Goal: Information Seeking & Learning: Check status

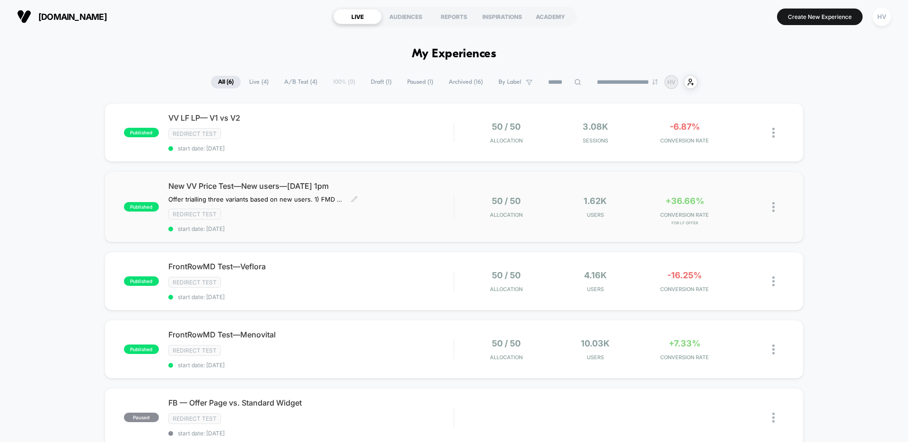
click at [289, 184] on span "New VV Price Test—New users—[DATE] 1pm" at bounding box center [310, 185] width 285 height 9
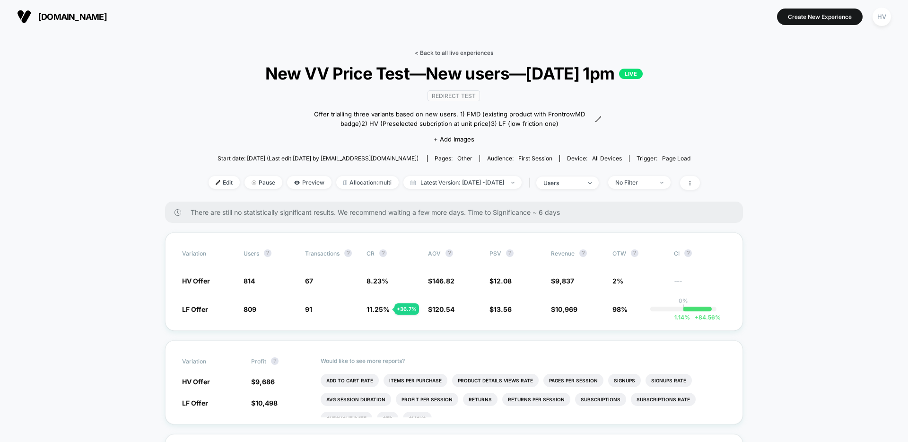
click at [467, 49] on link "< Back to all live experiences" at bounding box center [454, 52] width 78 height 7
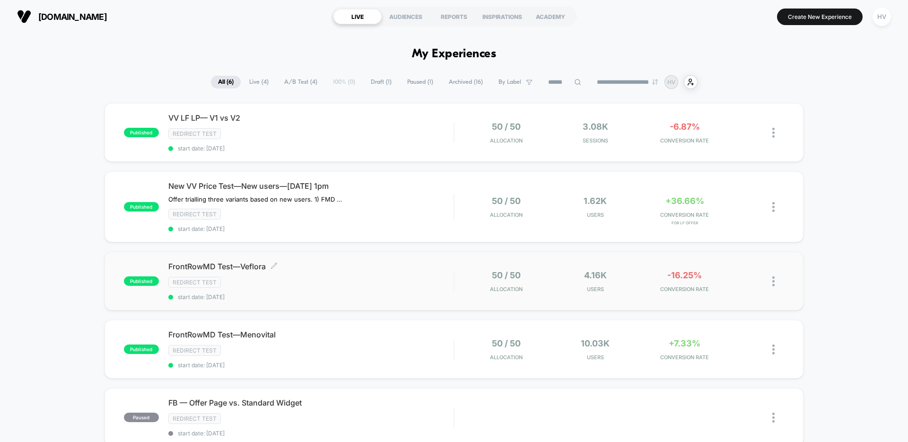
click at [250, 268] on span "FrontRowMD Test—Veflora Click to edit experience details" at bounding box center [310, 265] width 285 height 9
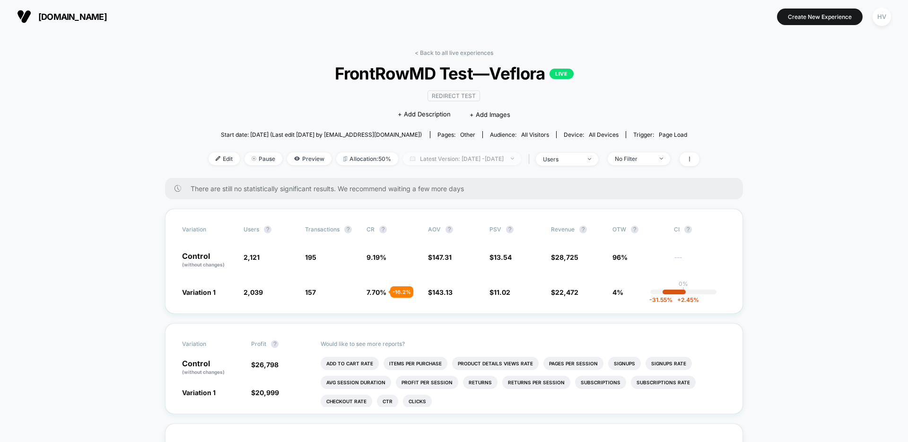
click at [492, 156] on span "Latest Version: [DATE] - [DATE]" at bounding box center [462, 158] width 118 height 13
select select "*"
select select "****"
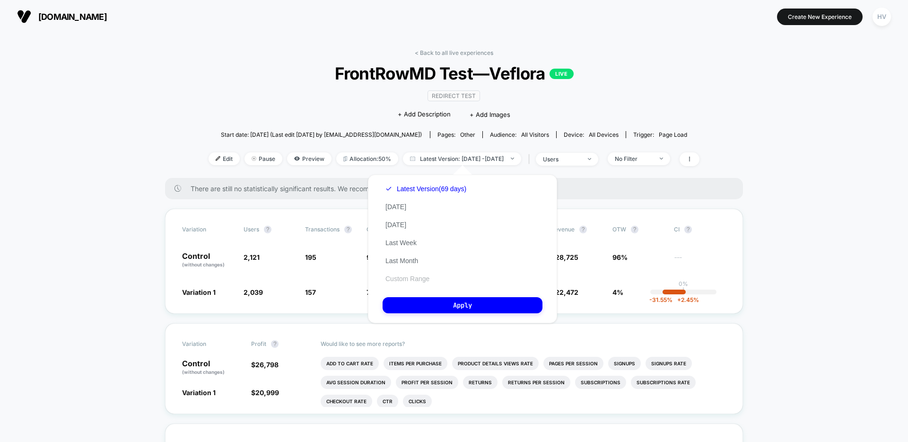
click at [415, 276] on button "Custom Range" at bounding box center [407, 278] width 50 height 9
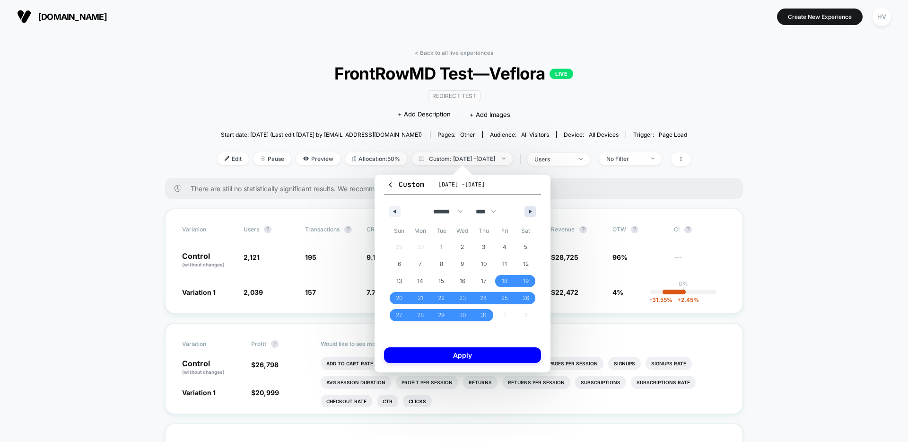
click at [528, 208] on button "button" at bounding box center [529, 211] width 11 height 11
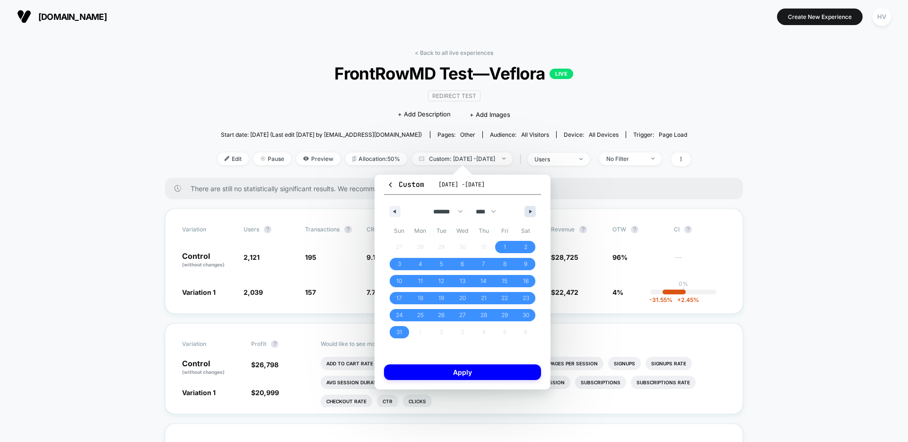
click at [528, 211] on button "button" at bounding box center [529, 211] width 11 height 11
select select "*"
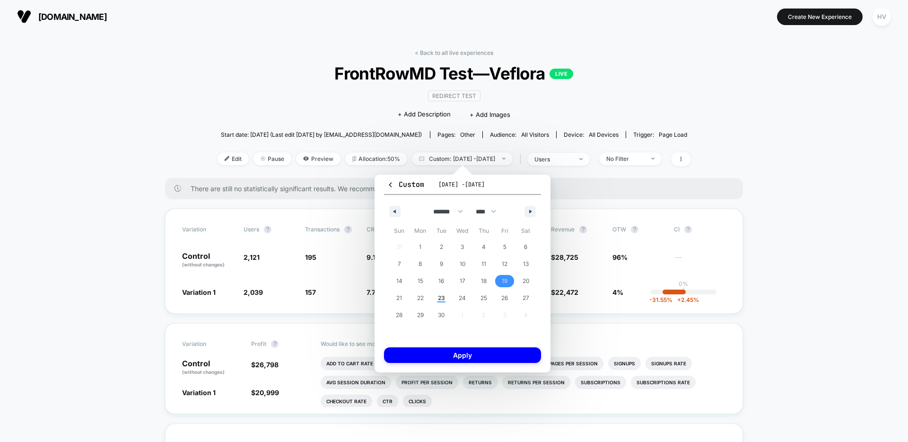
click at [503, 281] on span "19" at bounding box center [505, 280] width 6 height 17
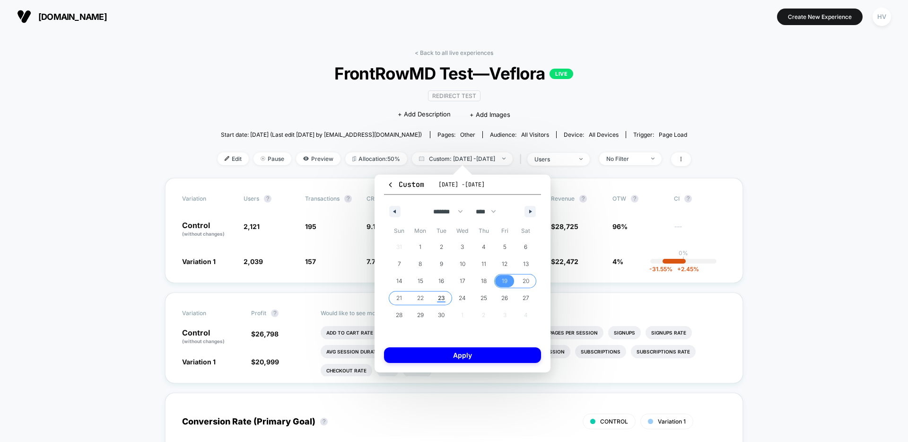
click at [443, 296] on span "23" at bounding box center [441, 297] width 7 height 17
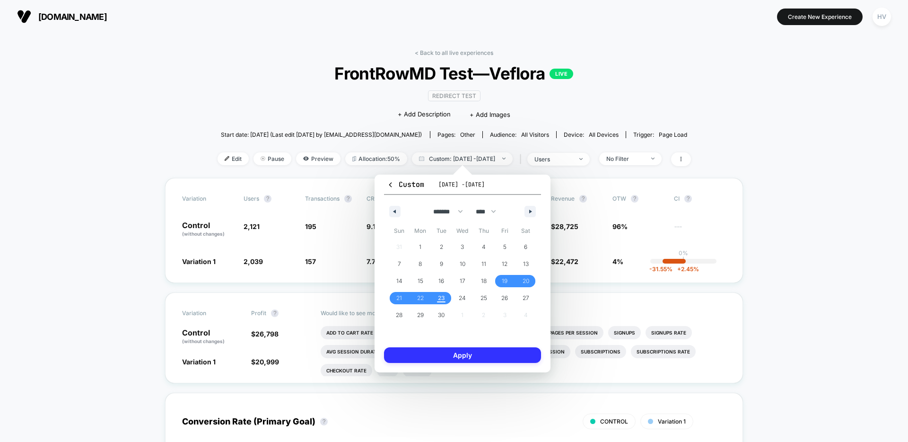
click at [485, 351] on button "Apply" at bounding box center [462, 355] width 157 height 16
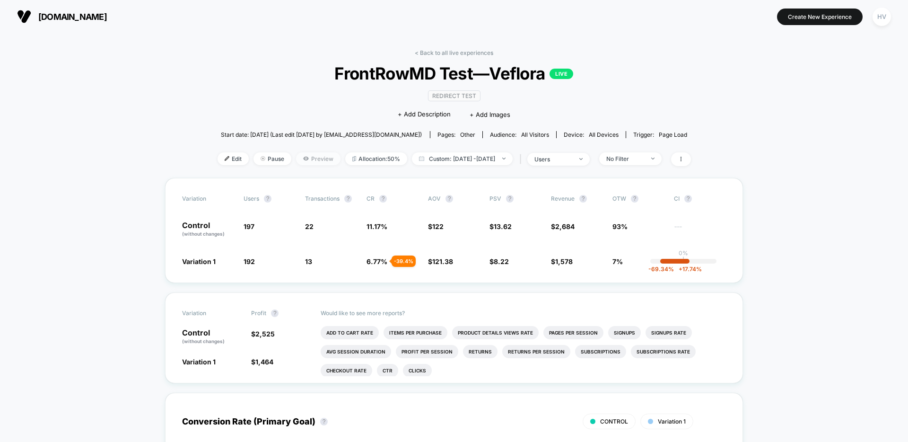
click at [311, 157] on span "Preview" at bounding box center [318, 158] width 44 height 13
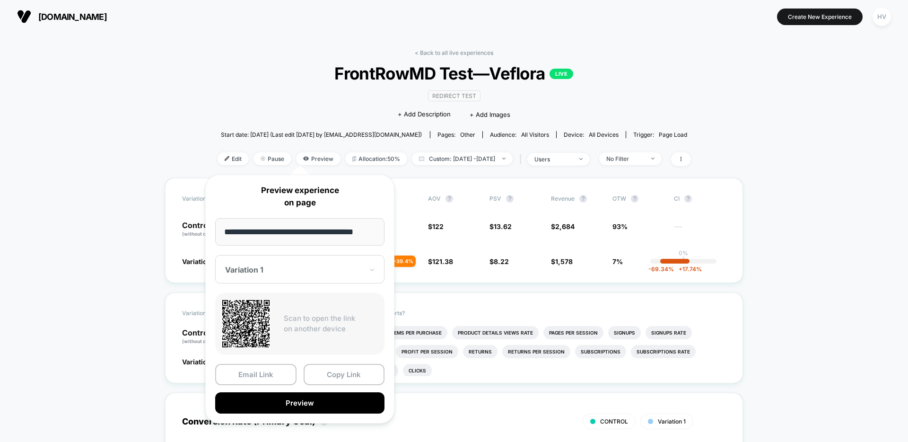
click at [322, 260] on div "Variation 1" at bounding box center [299, 269] width 169 height 28
click at [319, 322] on div "CONTROL" at bounding box center [300, 319] width 160 height 17
click at [307, 407] on button "Preview" at bounding box center [299, 402] width 169 height 21
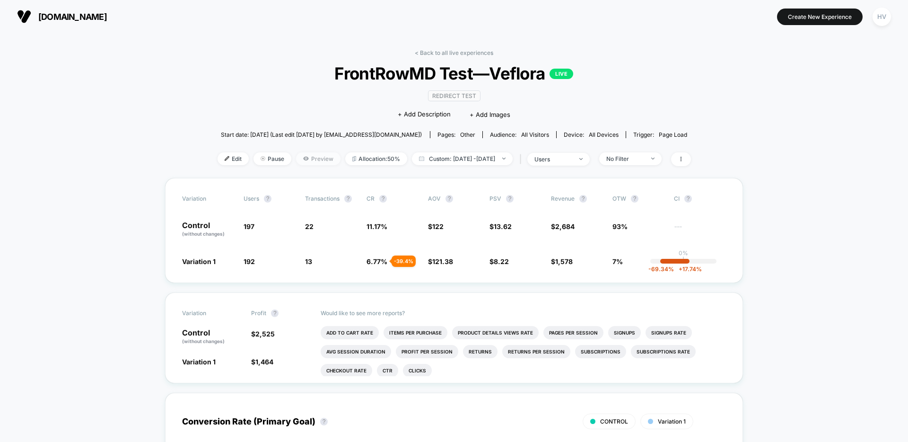
click at [303, 158] on icon at bounding box center [305, 158] width 5 height 4
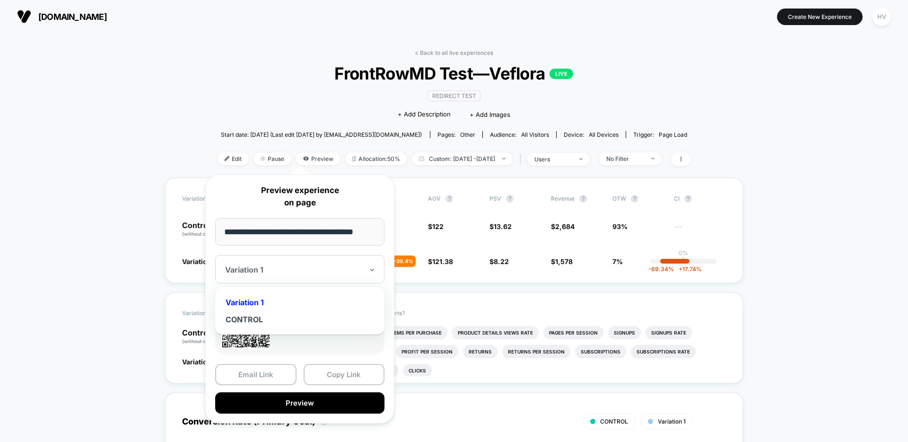
click at [355, 267] on div at bounding box center [294, 269] width 138 height 9
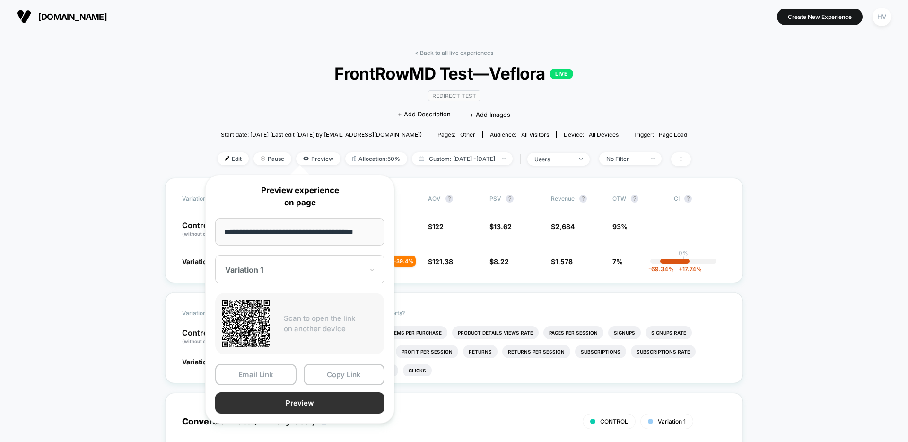
click at [323, 403] on button "Preview" at bounding box center [299, 402] width 169 height 21
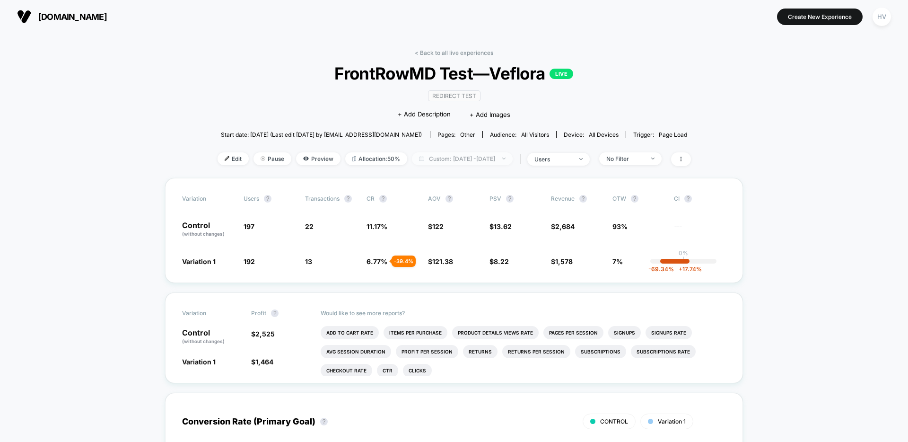
click at [470, 163] on span "Custom: [DATE] - [DATE]" at bounding box center [462, 158] width 101 height 13
select select "*"
select select "****"
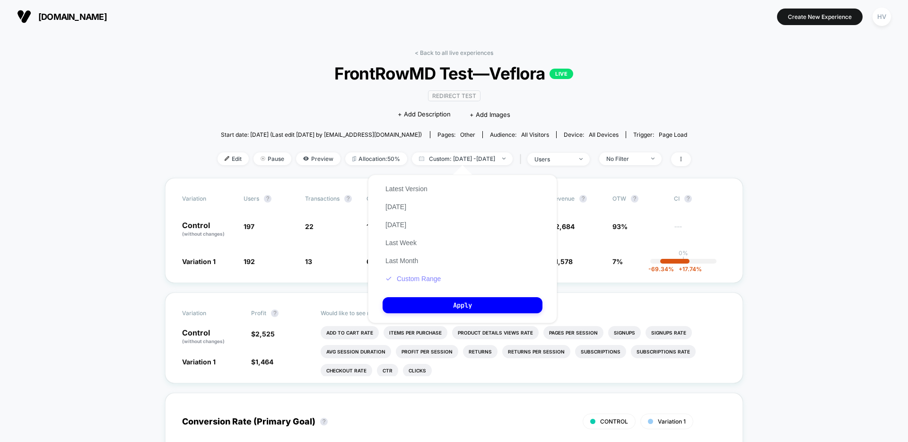
click at [434, 274] on button "Custom Range" at bounding box center [412, 278] width 61 height 9
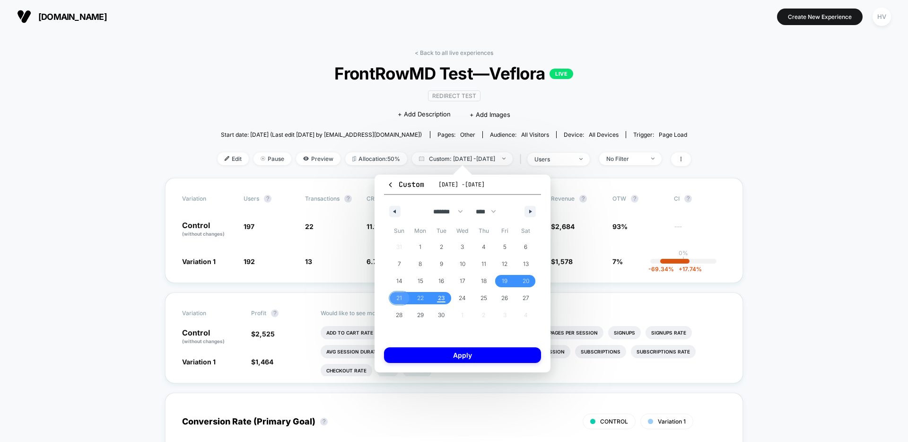
click at [398, 298] on span "21" at bounding box center [399, 297] width 6 height 17
click at [439, 296] on span "23" at bounding box center [441, 297] width 7 height 17
click at [476, 356] on button "Apply" at bounding box center [462, 355] width 157 height 16
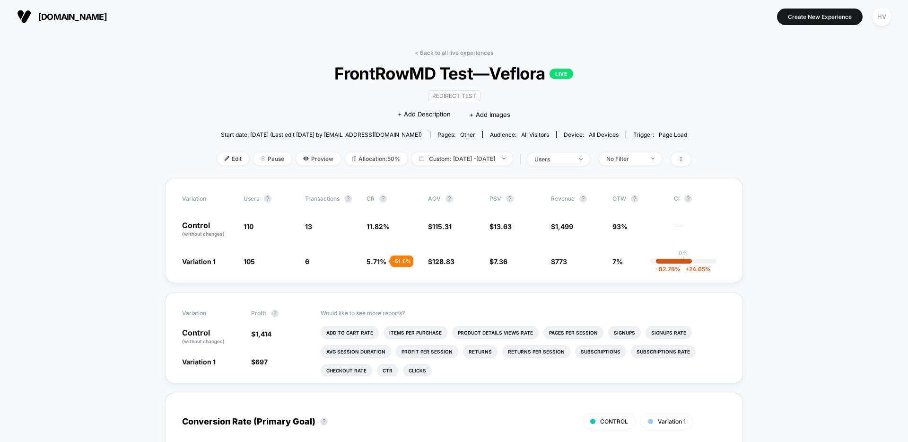
click at [463, 272] on div "Variation users ? Transactions ? CR ? AOV ? PSV ? Revenue ? OTW ? CI ? Control …" at bounding box center [454, 230] width 578 height 105
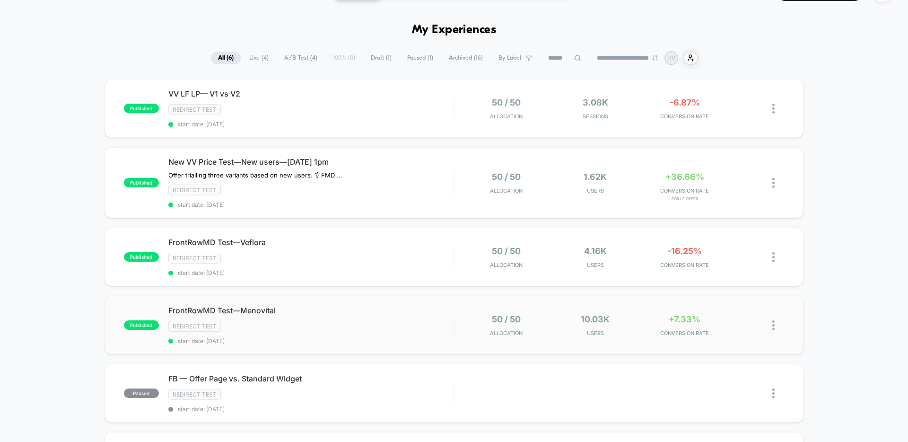
scroll to position [26, 0]
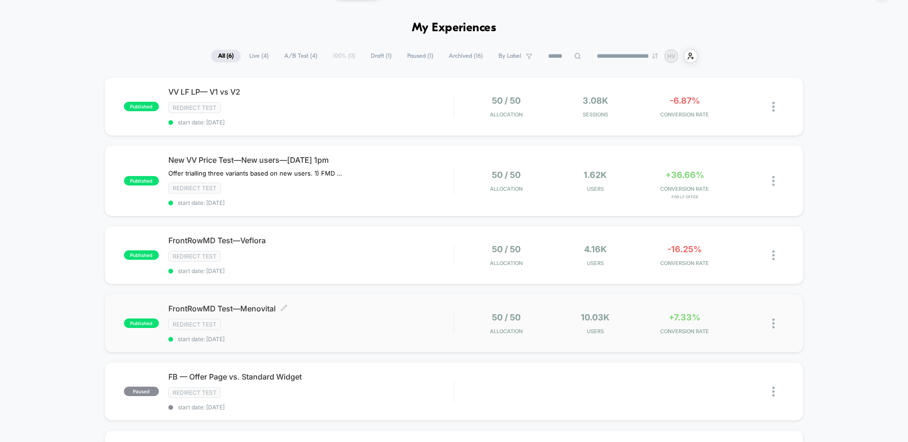
click at [368, 311] on span "FrontRowMD Test—Menovital Click to edit experience details" at bounding box center [310, 308] width 285 height 9
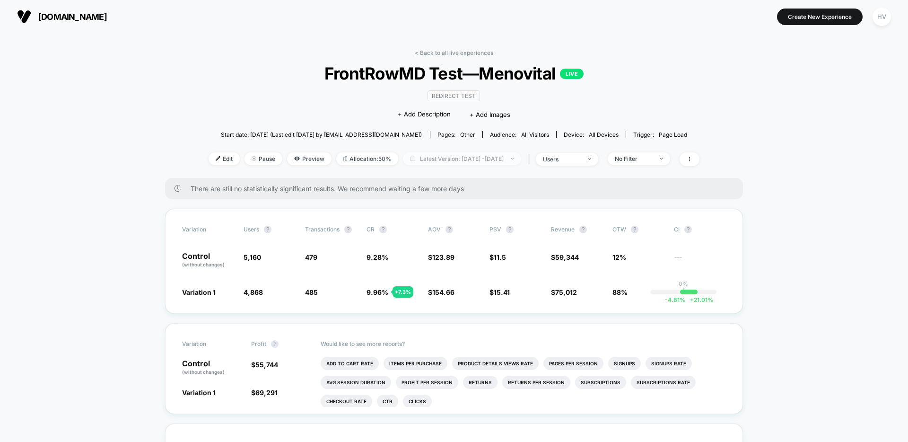
click at [475, 160] on span "Latest Version: [DATE] - [DATE]" at bounding box center [462, 158] width 118 height 13
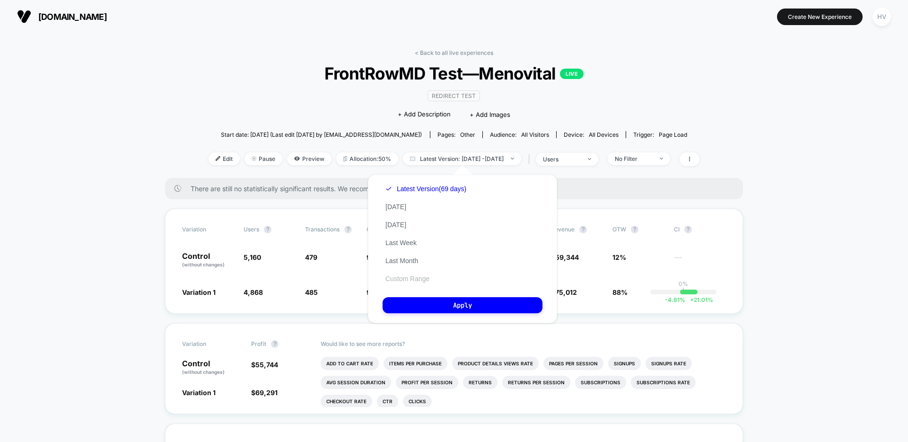
click at [404, 275] on button "Custom Range" at bounding box center [407, 278] width 50 height 9
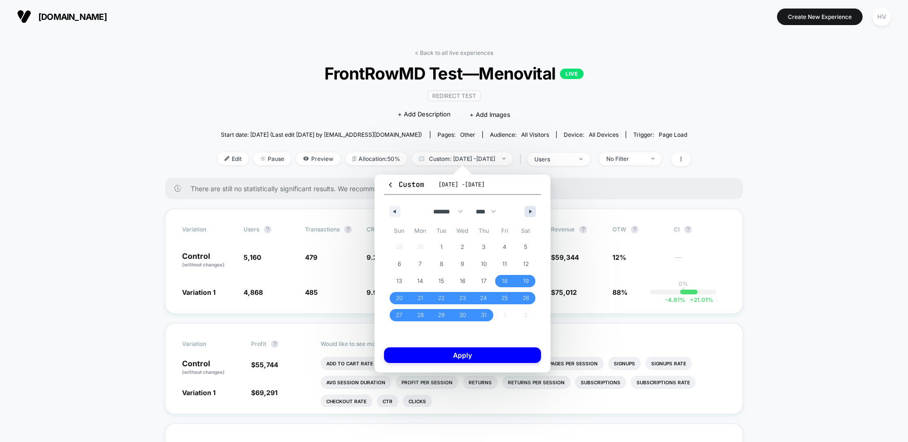
click at [528, 211] on button "button" at bounding box center [529, 211] width 11 height 11
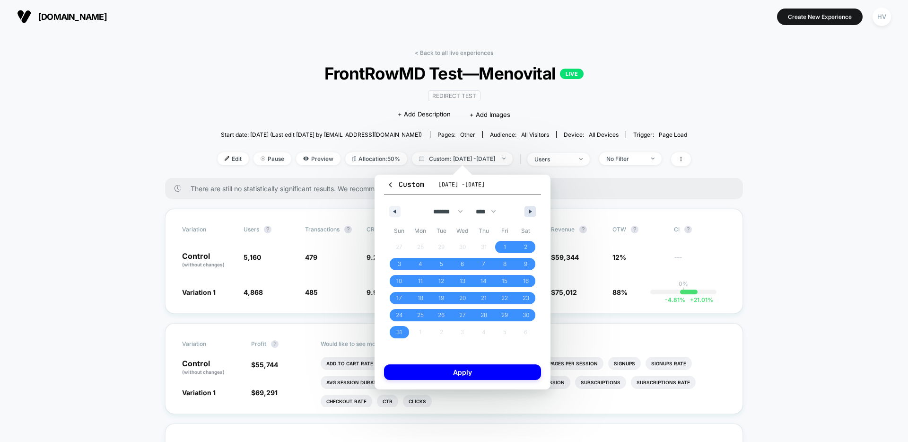
click at [528, 211] on button "button" at bounding box center [529, 211] width 11 height 11
select select "*"
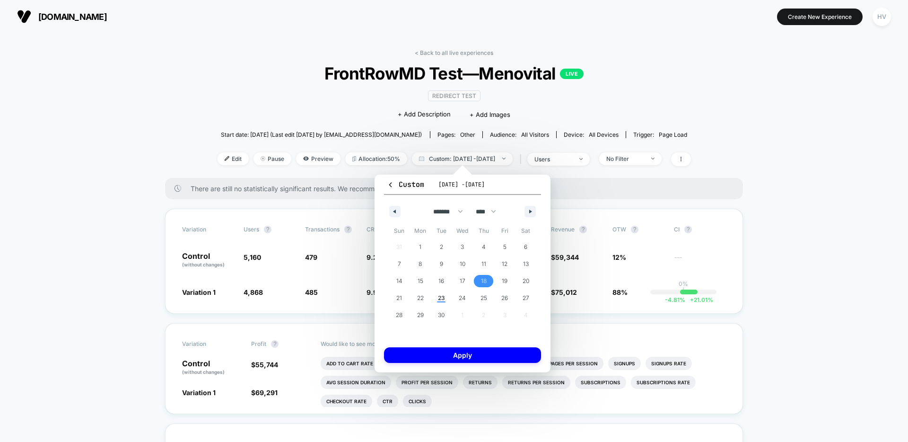
click at [486, 275] on span "18" at bounding box center [484, 280] width 6 height 17
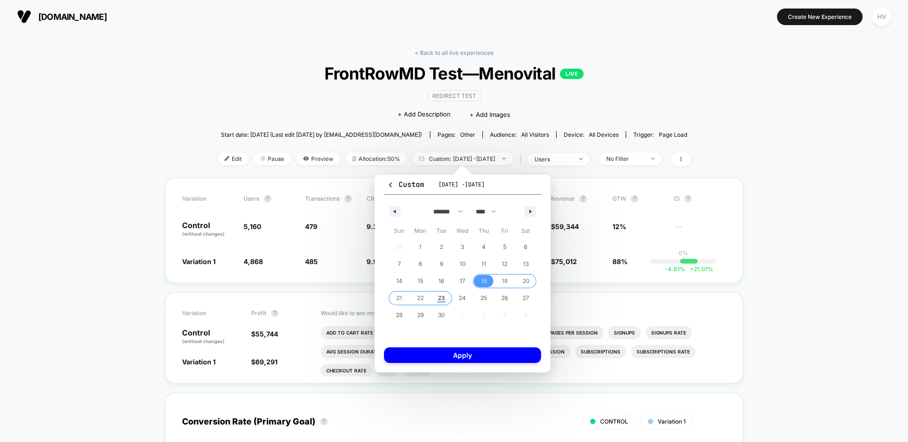
click at [434, 296] on span "23" at bounding box center [441, 298] width 21 height 12
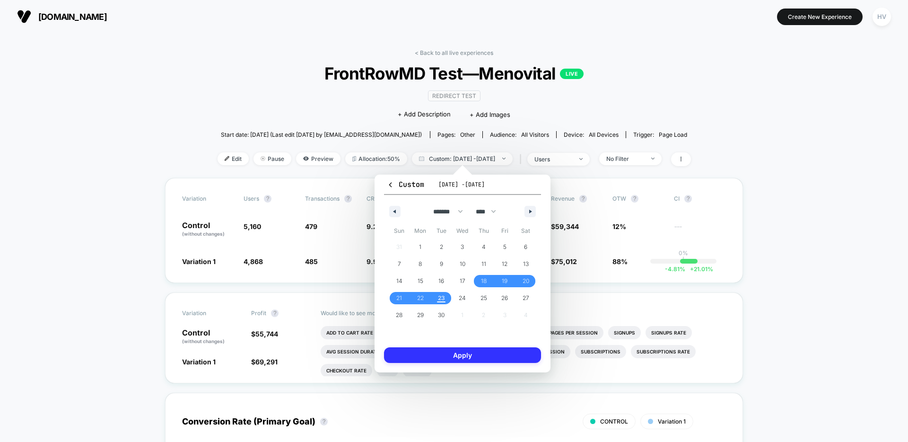
click at [482, 353] on button "Apply" at bounding box center [462, 355] width 157 height 16
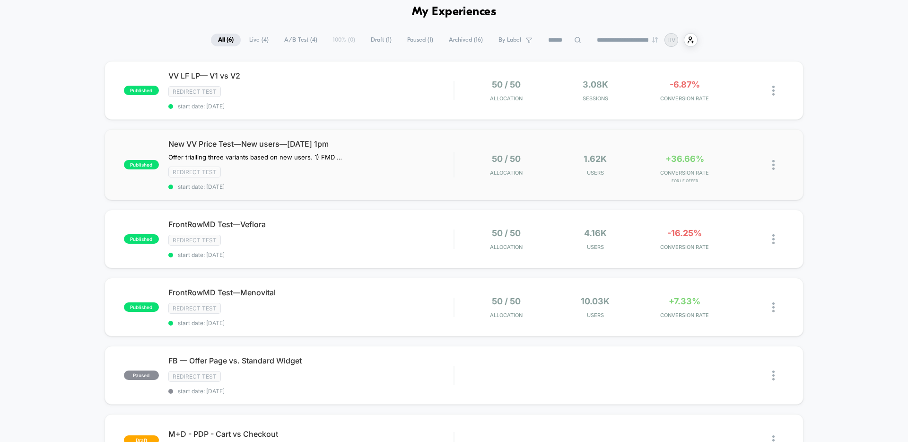
scroll to position [49, 0]
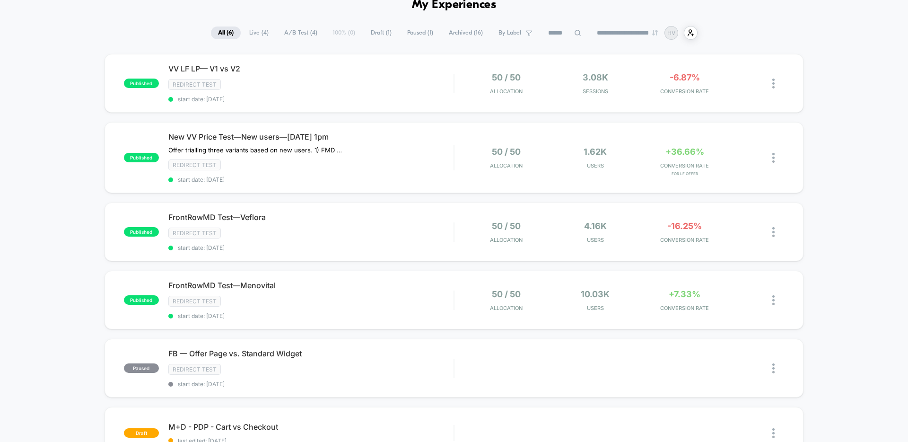
click at [850, 228] on div "published VV LF LP— V1 vs V2 Redirect Test start date: [DATE] 50 / 50 Allocatio…" at bounding box center [454, 280] width 908 height 452
